Goal: Task Accomplishment & Management: Manage account settings

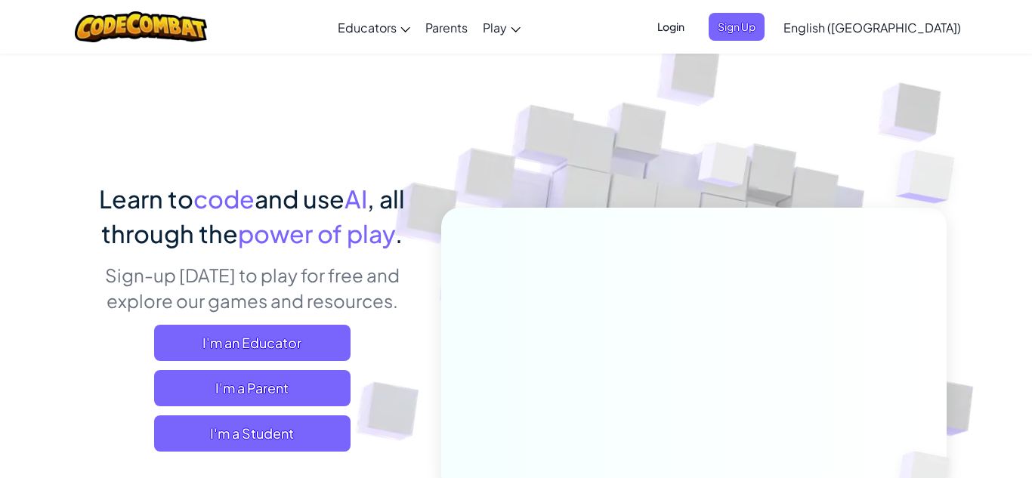
click at [693, 25] on span "Login" at bounding box center [670, 27] width 45 height 28
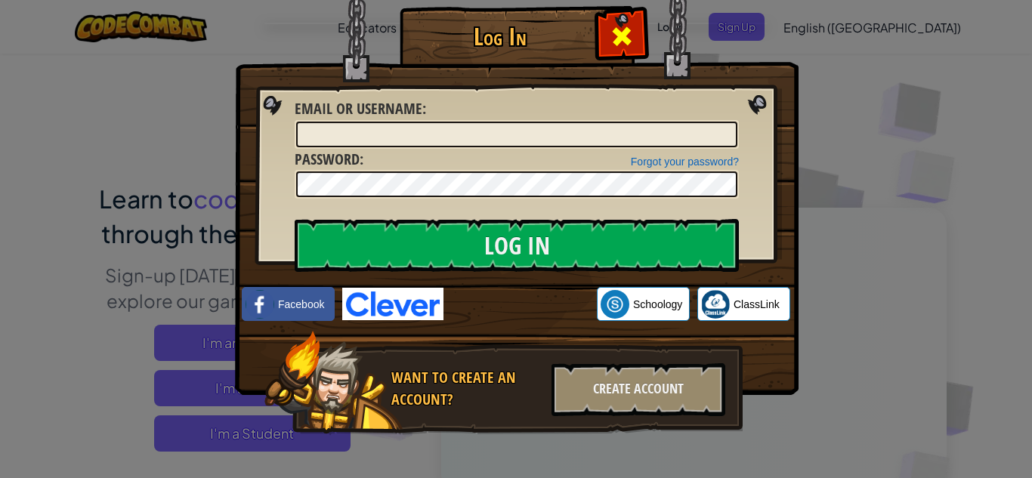
click at [625, 33] on span at bounding box center [622, 36] width 24 height 24
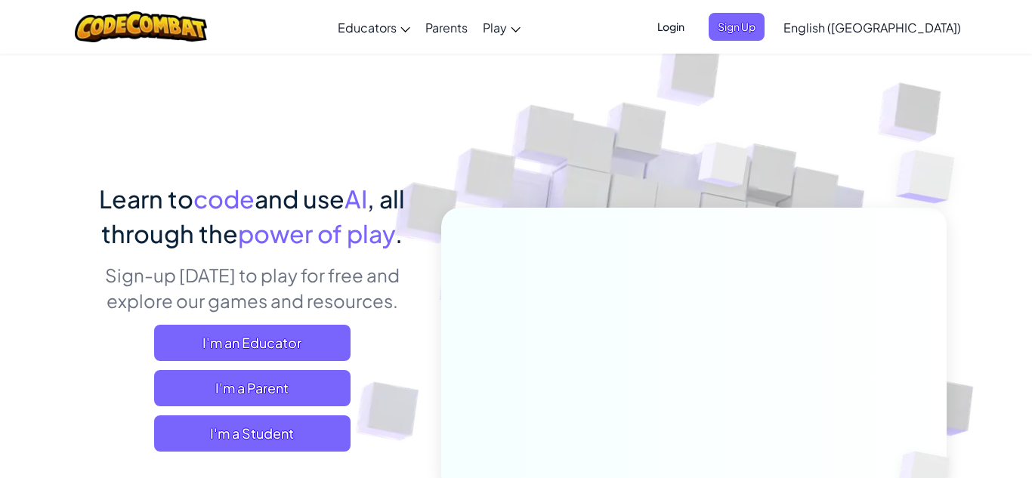
click at [693, 22] on span "Login" at bounding box center [670, 27] width 45 height 28
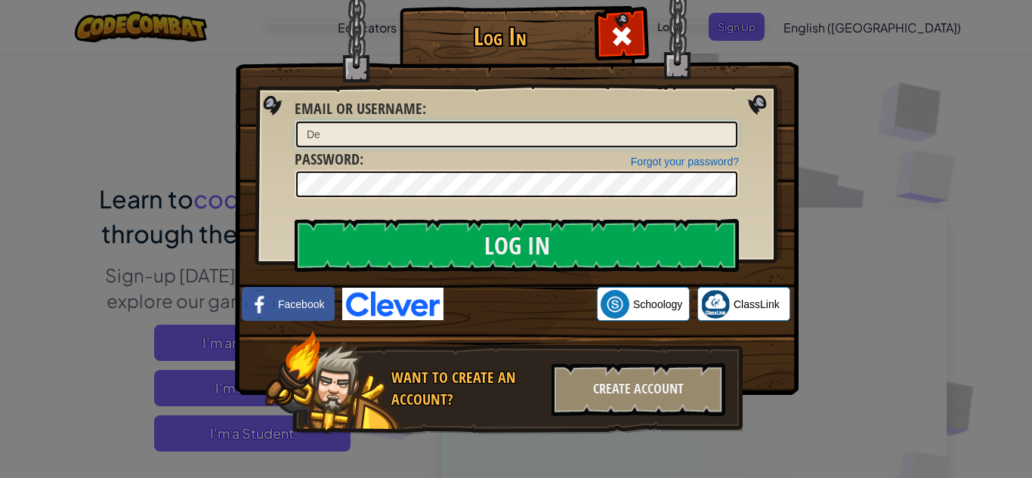
type input "D"
click at [295, 219] on input "Log In" at bounding box center [517, 245] width 444 height 53
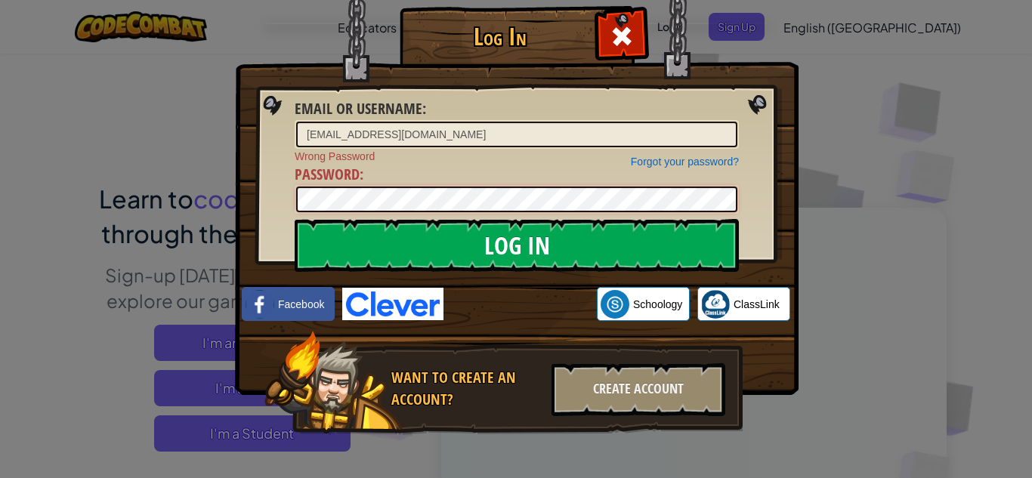
click at [295, 219] on input "Log In" at bounding box center [517, 245] width 444 height 53
click at [480, 129] on input "[EMAIL_ADDRESS][DOMAIN_NAME]" at bounding box center [516, 135] width 441 height 26
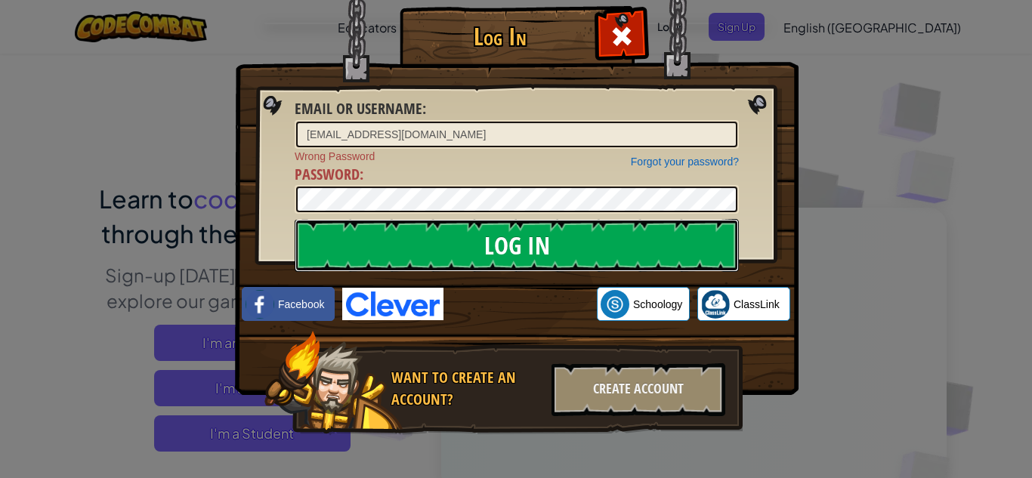
click at [607, 260] on input "Log In" at bounding box center [517, 245] width 444 height 53
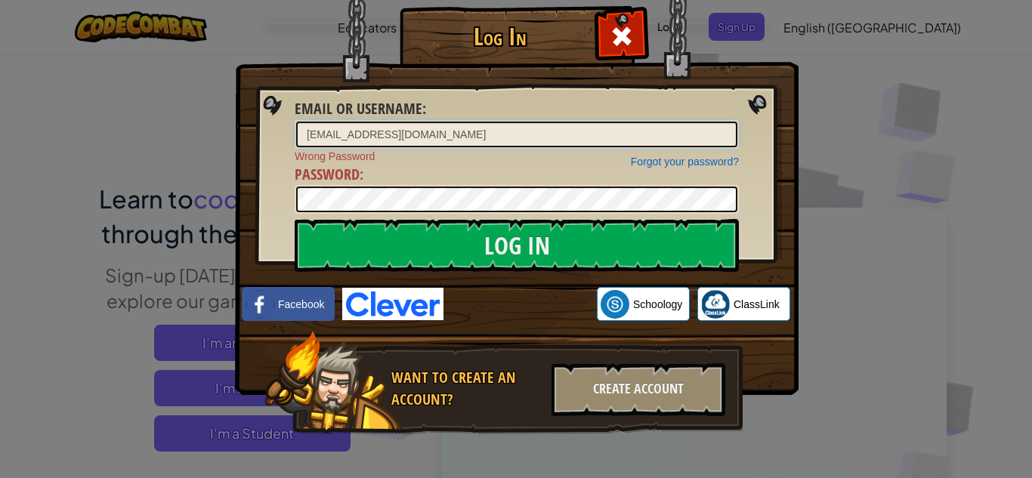
click at [434, 144] on input "[EMAIL_ADDRESS][DOMAIN_NAME]" at bounding box center [516, 135] width 441 height 26
type input "5"
type input "[EMAIL_ADDRESS][DOMAIN_NAME]"
click at [499, 273] on img at bounding box center [516, 175] width 563 height 440
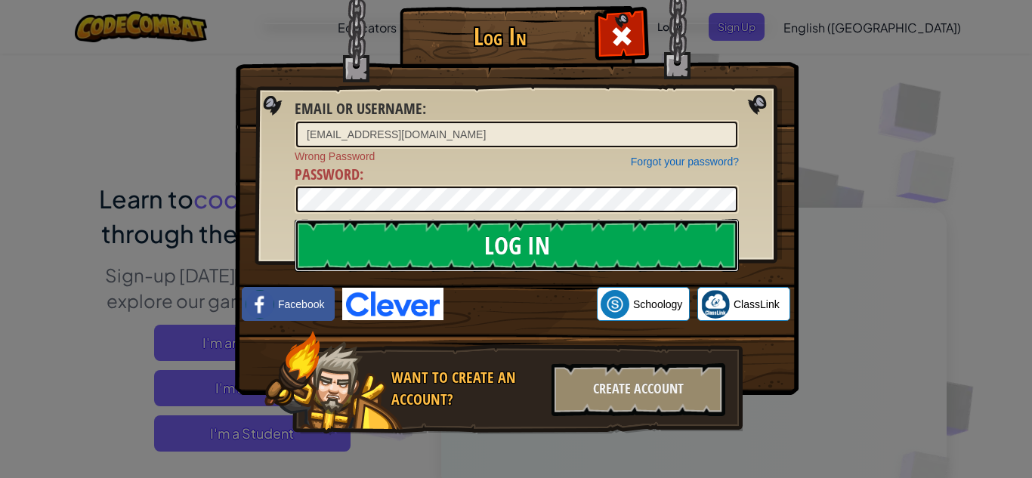
click at [511, 262] on input "Log In" at bounding box center [517, 245] width 444 height 53
